Goal: Navigation & Orientation: Find specific page/section

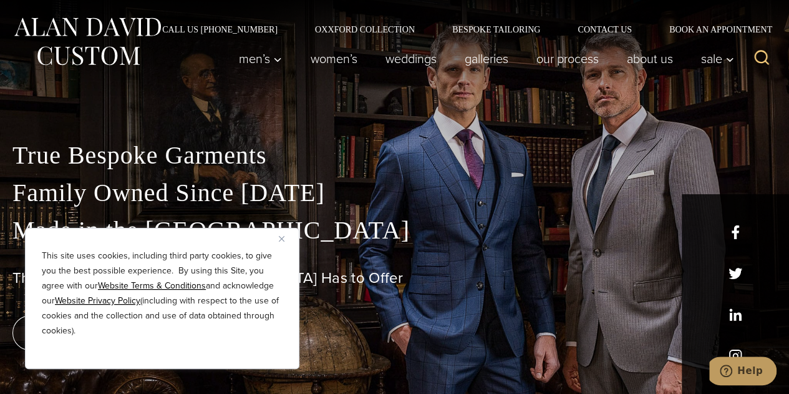
click at [277, 236] on div "This site uses cookies, including third party cookies, to give you the best pos…" at bounding box center [162, 298] width 274 height 141
click at [281, 238] on img "Close" at bounding box center [282, 239] width 6 height 6
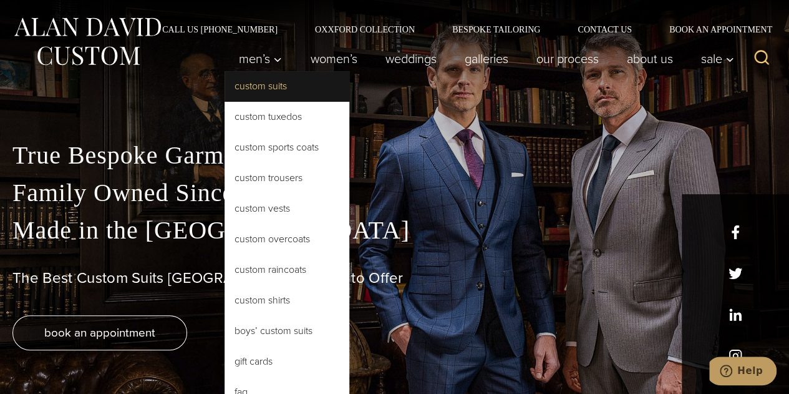
click at [250, 85] on link "Custom Suits" at bounding box center [287, 86] width 125 height 30
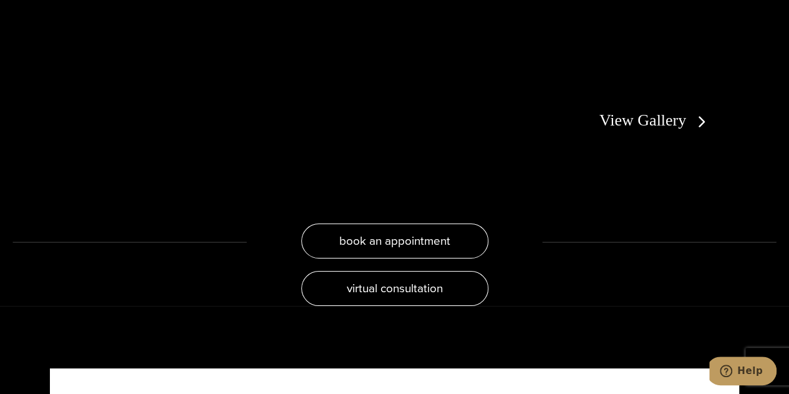
scroll to position [2287, 0]
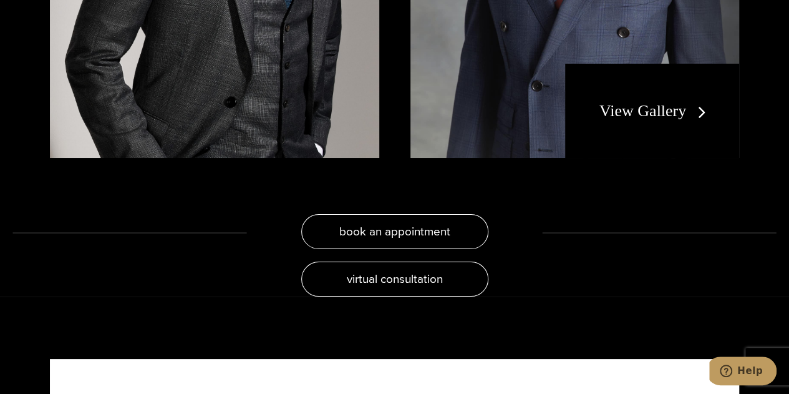
click at [612, 102] on link "View Gallery" at bounding box center [655, 111] width 112 height 18
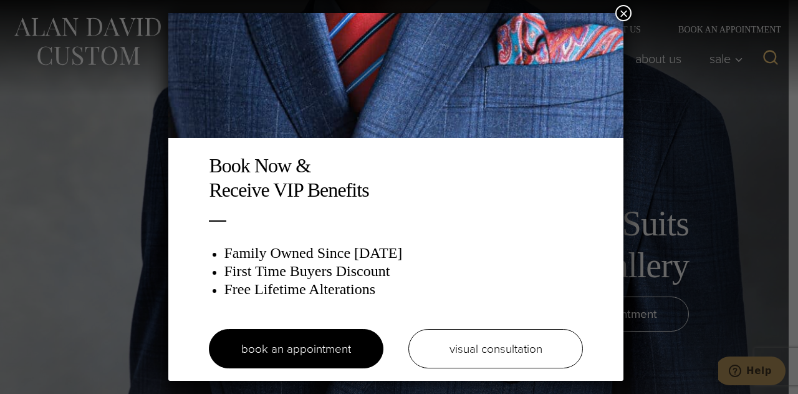
click at [631, 11] on button "×" at bounding box center [624, 13] width 16 height 16
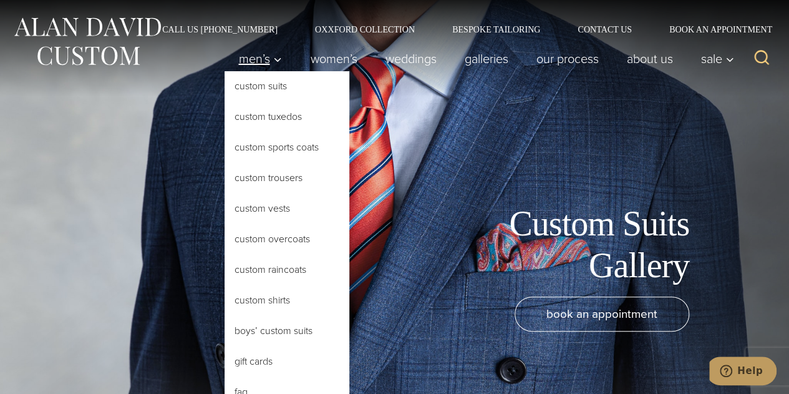
click at [263, 58] on span "Men’s" at bounding box center [260, 58] width 44 height 12
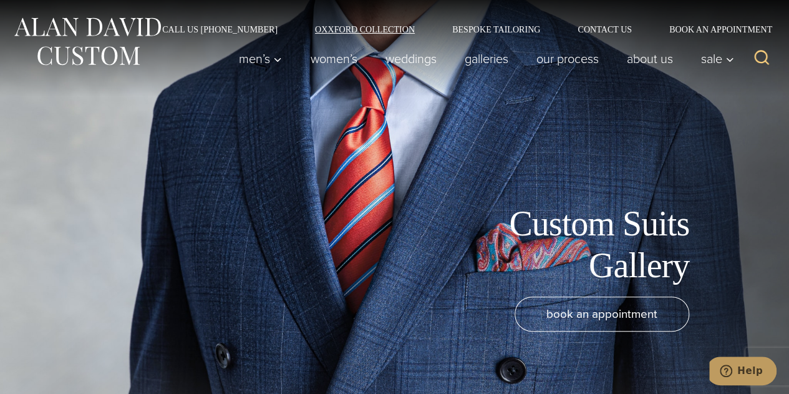
click at [359, 27] on link "Oxxford Collection" at bounding box center [364, 29] width 137 height 9
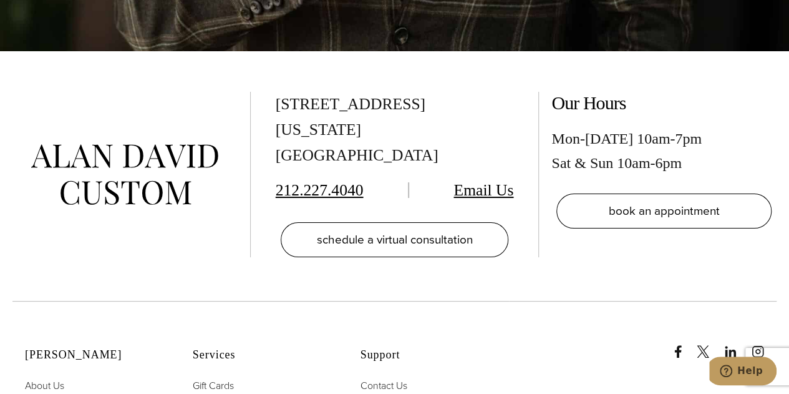
scroll to position [4714, 0]
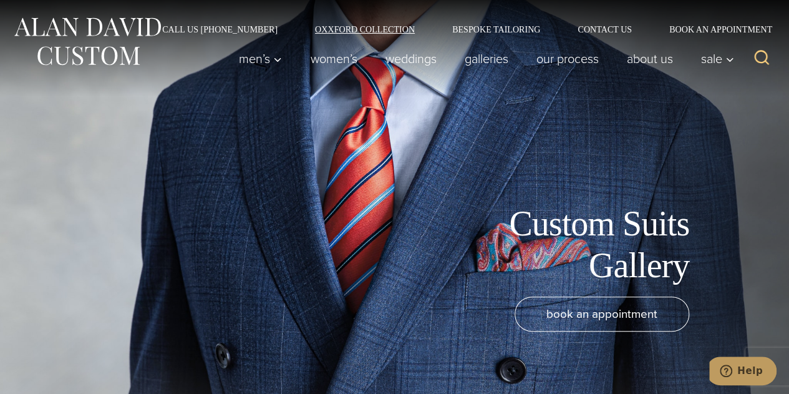
click at [394, 27] on link "Oxxford Collection" at bounding box center [364, 29] width 137 height 9
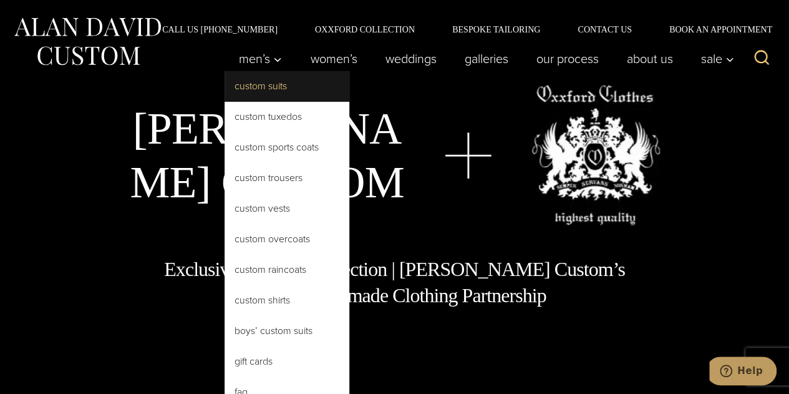
click at [254, 86] on link "Custom Suits" at bounding box center [287, 86] width 125 height 30
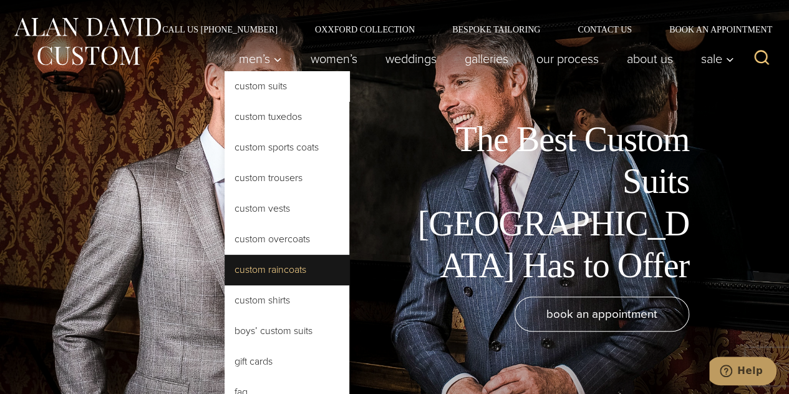
click at [248, 263] on link "Custom Raincoats" at bounding box center [287, 270] width 125 height 30
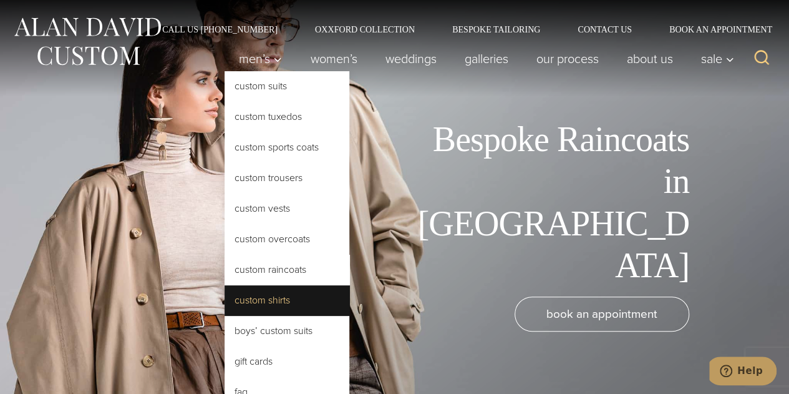
click at [256, 298] on link "Custom Shirts" at bounding box center [287, 300] width 125 height 30
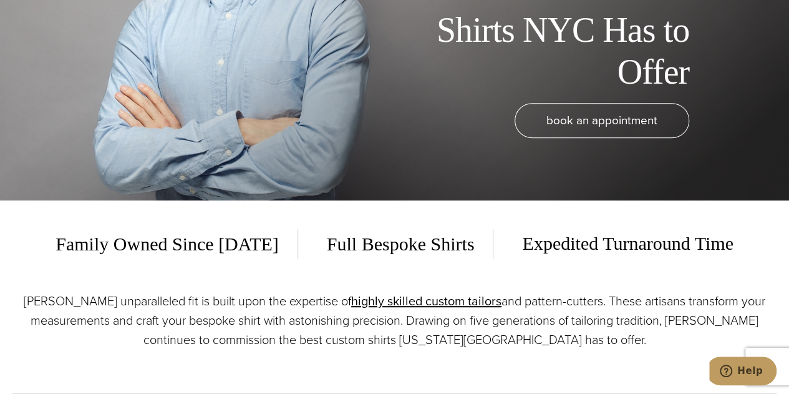
scroll to position [193, 0]
